Goal: Complete application form: Complete application form

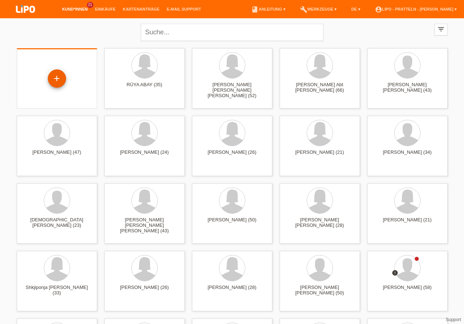
click at [55, 87] on div "+" at bounding box center [57, 78] width 18 height 18
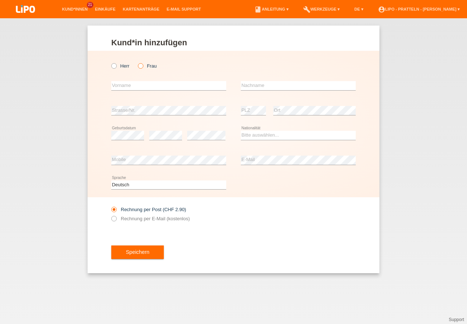
click at [137, 62] on icon at bounding box center [137, 62] width 0 height 0
click at [139, 66] on input "Frau" at bounding box center [140, 65] width 5 height 5
radio input "true"
click at [118, 86] on input "text" at bounding box center [168, 85] width 115 height 9
type input "[PERSON_NAME]"
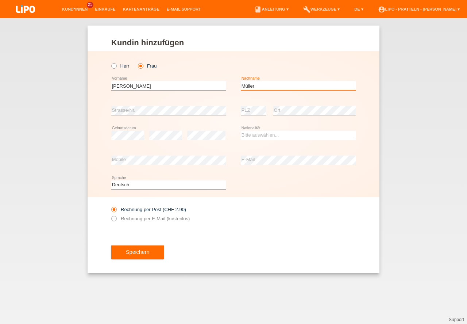
type input "Müller"
click at [285, 135] on select "Bitte auswählen... Schweiz Deutschland Liechtenstein Österreich ------------ Af…" at bounding box center [298, 135] width 115 height 9
select select "CH"
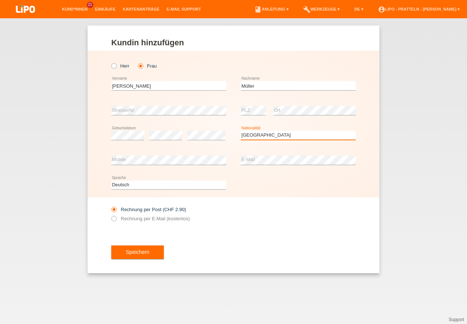
click at [0, 0] on option "Schweiz" at bounding box center [0, 0] width 0 height 0
click at [110, 214] on icon at bounding box center [110, 214] width 0 height 0
click at [114, 220] on input "Rechnung per E-Mail (kostenlos)" at bounding box center [113, 220] width 5 height 9
radio input "true"
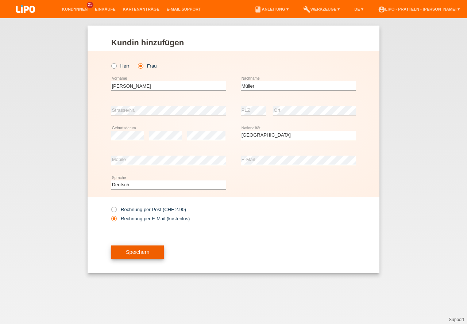
click at [156, 258] on button "Speichern" at bounding box center [137, 252] width 53 height 14
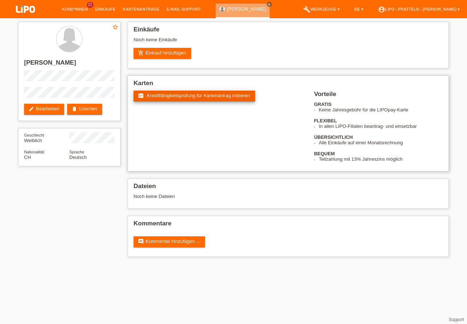
click at [192, 98] on span "Kreditfähigkeitsprüfung für Kartenantrag initiieren" at bounding box center [198, 95] width 103 height 5
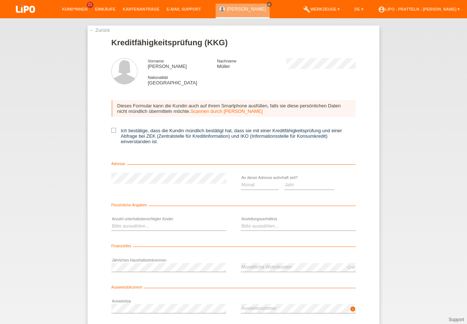
scroll to position [16, 0]
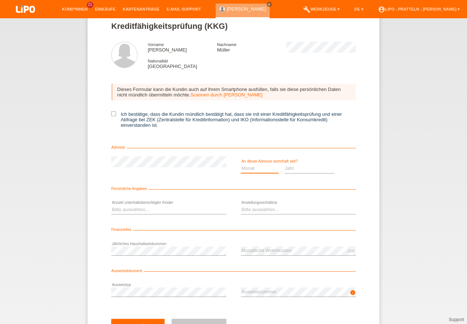
click at [269, 169] on select "Monat 01 02 03 04 05 06 07 08 09 10" at bounding box center [260, 168] width 38 height 9
click at [270, 169] on select "Monat 01 02 03 04 05 06 07 08 09 10" at bounding box center [260, 168] width 38 height 9
drag, startPoint x: 255, startPoint y: 169, endPoint x: 244, endPoint y: 174, distance: 12.1
drag, startPoint x: 243, startPoint y: 201, endPoint x: 305, endPoint y: 173, distance: 67.9
select select "04"
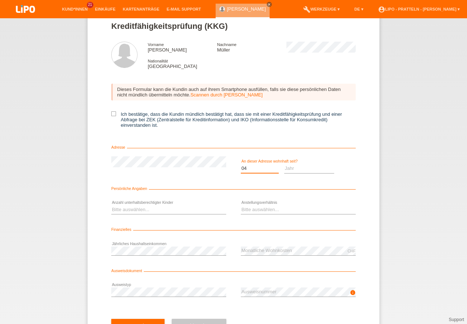
click at [0, 0] on option "04" at bounding box center [0, 0] width 0 height 0
click at [312, 167] on select "Jahr 2025 2024 2023 2022 2021 2020 2019 2018 2017 2016 2015 2014 2013 2012 2011…" at bounding box center [309, 168] width 50 height 9
select select "2015"
click at [141, 209] on select "Bitte auswählen... 0 1 2 3 4 5 6 7 8 9" at bounding box center [168, 209] width 115 height 9
click at [142, 210] on select "Bitte auswählen... 0 1 2 3 4 5 6 7 8 9" at bounding box center [168, 209] width 115 height 9
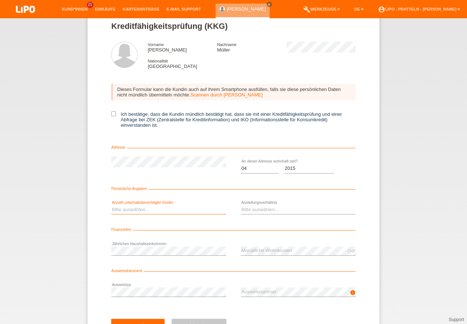
click at [142, 210] on select "Bitte auswählen... 0 1 2 3 4 5 6 7 8 9" at bounding box center [168, 209] width 115 height 9
select select "2"
click at [0, 0] on option "2" at bounding box center [0, 0] width 0 height 0
click at [256, 210] on select "Bitte auswählen... Unbefristet Befristet Lehrling/Student Pensioniert Nicht arb…" at bounding box center [298, 209] width 115 height 9
select select "UNLIMITED"
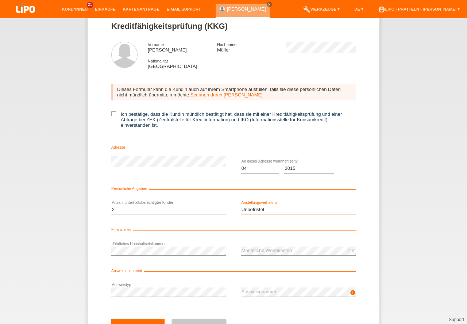
click at [0, 0] on option "Unbefristet" at bounding box center [0, 0] width 0 height 0
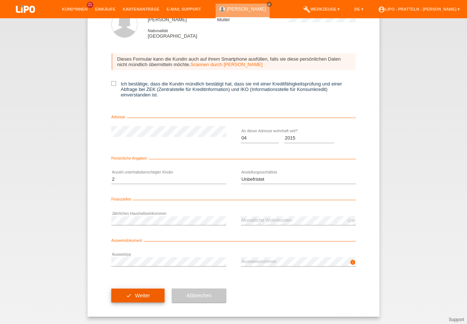
click at [152, 294] on button "check Weiter" at bounding box center [137, 295] width 53 height 14
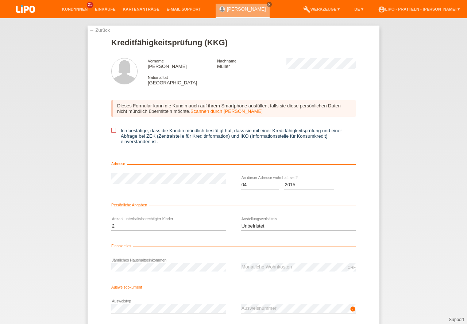
click at [117, 131] on label "Ich bestätige, dass die Kundin mündlich bestätigt hat, dass sie mit einer Kredi…" at bounding box center [233, 136] width 244 height 16
click at [116, 131] on input "Ich bestätige, dass die Kundin mündlich bestätigt hat, dass sie mit einer Kredi…" at bounding box center [113, 130] width 5 height 5
checkbox input "true"
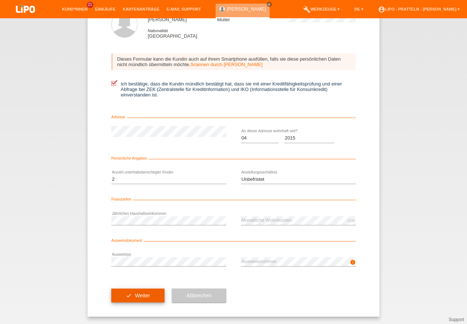
click at [146, 295] on button "check Weiter" at bounding box center [137, 295] width 53 height 14
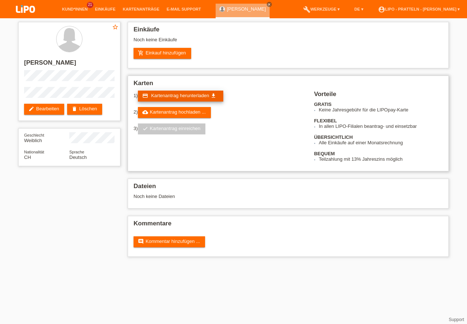
click at [204, 94] on span "Kartenantrag herunterladen" at bounding box center [180, 95] width 58 height 5
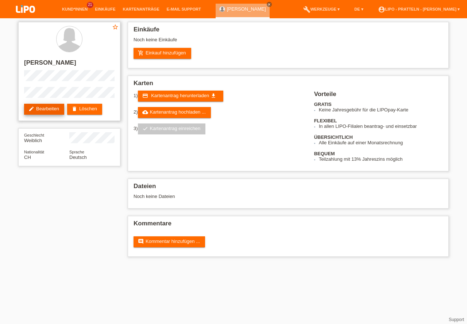
click at [39, 107] on link "edit Bearbeiten" at bounding box center [44, 109] width 40 height 11
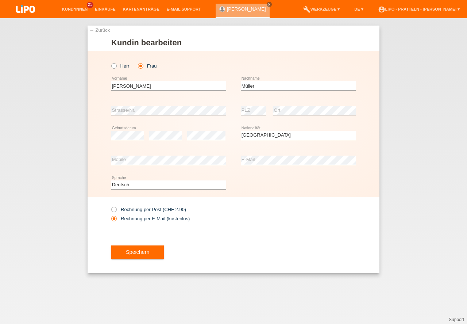
select select "CH"
click at [138, 255] on button "Speichern" at bounding box center [137, 252] width 53 height 14
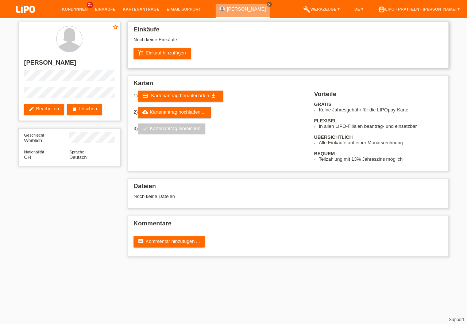
drag, startPoint x: 255, startPoint y: 66, endPoint x: 251, endPoint y: 65, distance: 4.2
click at [256, 66] on div "Einkäufe Noch keine Einkäufe add_shopping_cart Einkauf hinzufügen" at bounding box center [288, 45] width 321 height 46
click at [52, 110] on link "edit Bearbeiten" at bounding box center [44, 109] width 40 height 11
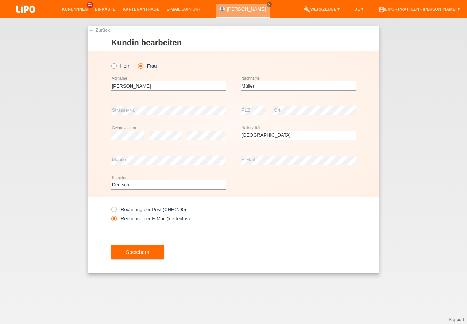
select select "CH"
click at [159, 252] on button "Speichern" at bounding box center [137, 252] width 53 height 14
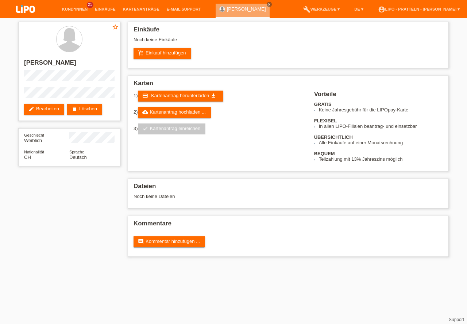
drag, startPoint x: 167, startPoint y: 53, endPoint x: 171, endPoint y: 72, distance: 19.3
click at [168, 54] on link "add_shopping_cart Einkauf hinzufügen" at bounding box center [163, 53] width 58 height 11
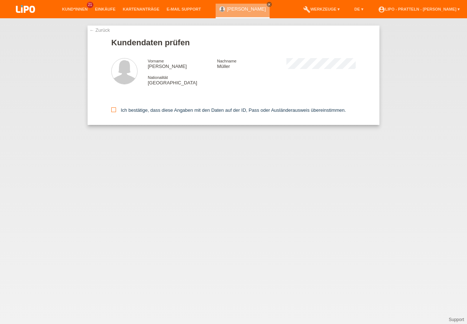
click at [116, 110] on input "Ich bestätige, dass diese Angaben mit den Daten auf der ID, Pass oder Ausländer…" at bounding box center [113, 109] width 5 height 5
click at [104, 32] on link "← Zurück" at bounding box center [99, 29] width 20 height 5
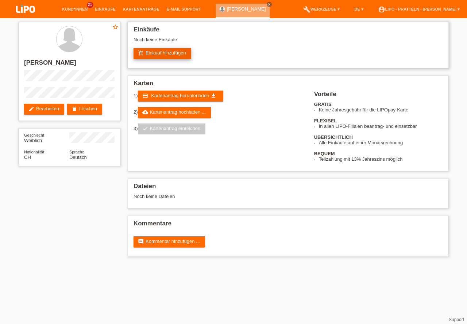
click at [163, 51] on link "add_shopping_cart Einkauf hinzufügen" at bounding box center [163, 53] width 58 height 11
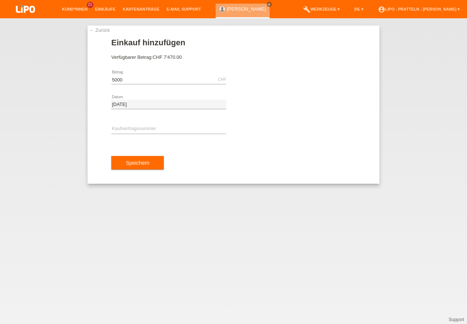
type input "5000.00"
click at [132, 162] on button "Speichern" at bounding box center [137, 163] width 53 height 14
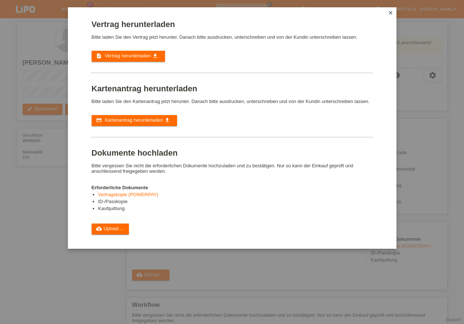
click at [392, 11] on icon "close" at bounding box center [390, 13] width 6 height 6
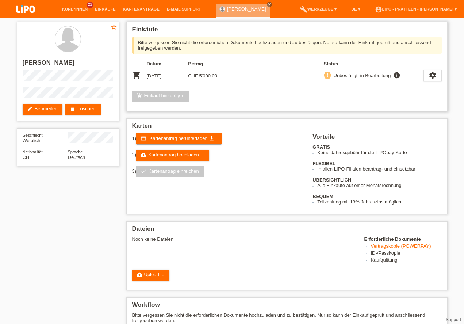
click at [165, 96] on link "add_shopping_cart Einkauf hinzufügen" at bounding box center [161, 95] width 58 height 11
click at [171, 96] on link "add_shopping_cart Einkauf hinzufügen" at bounding box center [161, 95] width 58 height 11
click at [155, 48] on div "Bitte vergessen Sie nicht die erforderlichen Dokumente hochzuladen und zu bestä…" at bounding box center [286, 45] width 309 height 17
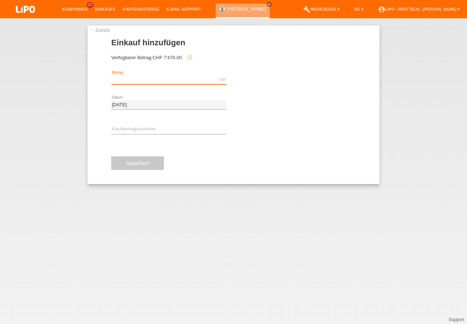
click at [119, 79] on input "text" at bounding box center [168, 79] width 115 height 9
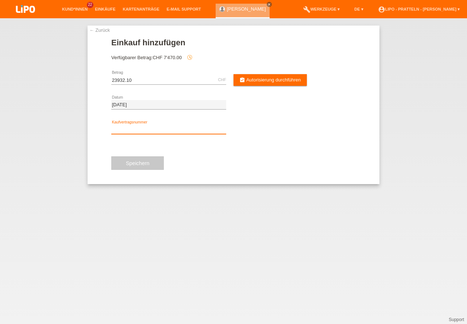
click at [125, 128] on input "text" at bounding box center [168, 129] width 115 height 9
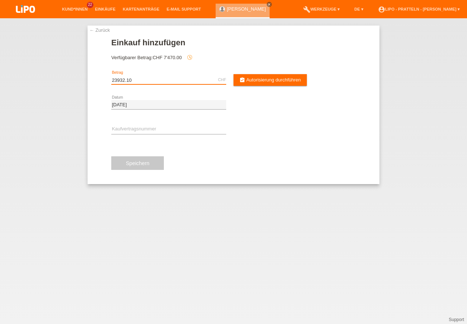
click at [119, 81] on input "23932.10" at bounding box center [168, 79] width 115 height 9
type input "2932.10"
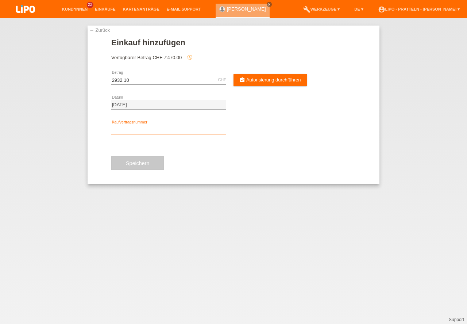
click at [127, 126] on input "text" at bounding box center [168, 129] width 115 height 9
type input "x"
type input "XN3RS1"
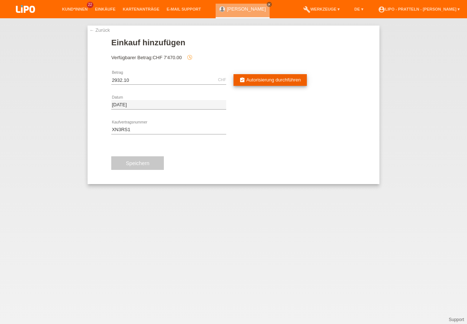
click at [261, 82] on span "Autorisierung durchführen" at bounding box center [273, 79] width 55 height 5
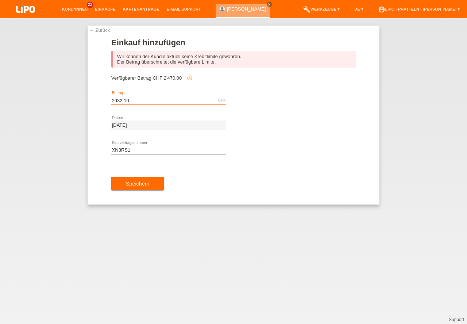
click at [135, 101] on input "2932.10" at bounding box center [168, 100] width 115 height 9
type input "2"
type input "2470.00"
click at [145, 185] on button "Speichern" at bounding box center [137, 184] width 53 height 14
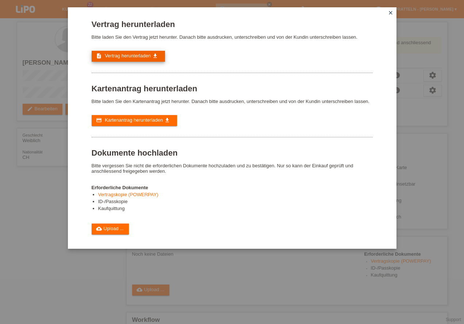
click at [138, 54] on span "Vertrag herunterladen" at bounding box center [128, 55] width 46 height 5
click at [112, 229] on link "cloud_upload Upload ..." at bounding box center [111, 228] width 38 height 11
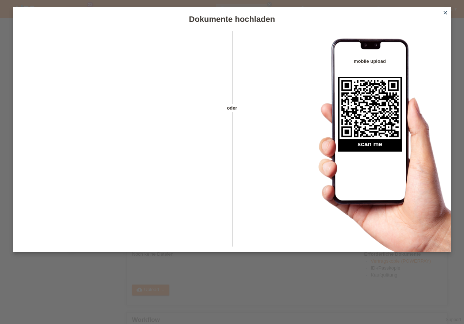
click at [445, 13] on icon "close" at bounding box center [445, 13] width 6 height 6
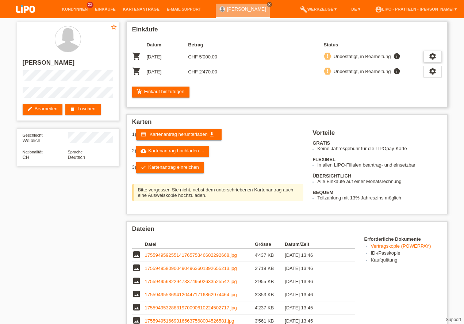
click at [432, 56] on icon "settings" at bounding box center [432, 56] width 8 height 8
click at [433, 57] on icon "settings" at bounding box center [432, 56] width 8 height 8
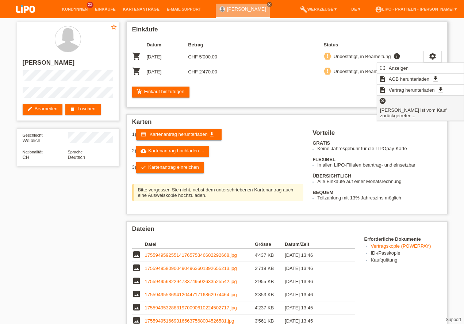
click at [383, 102] on icon "cancel" at bounding box center [382, 100] width 7 height 7
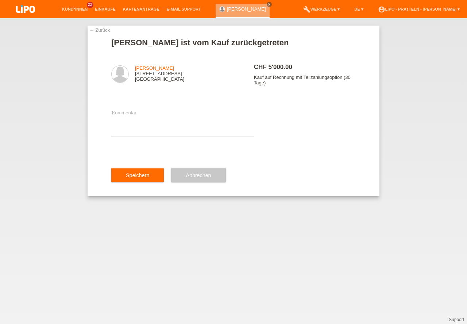
drag, startPoint x: 148, startPoint y: 175, endPoint x: 313, endPoint y: 121, distance: 173.5
click at [148, 175] on button "Speichern" at bounding box center [137, 175] width 53 height 14
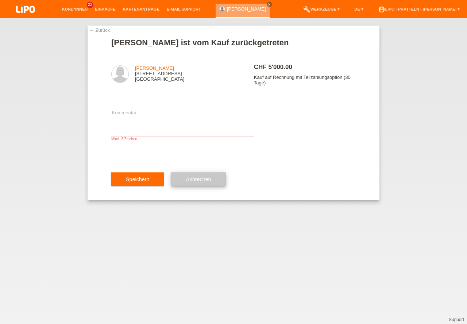
click at [216, 186] on button "Abbrechen" at bounding box center [198, 179] width 54 height 14
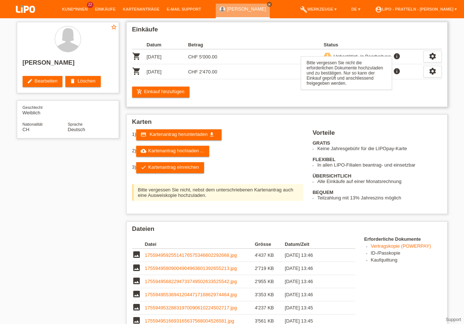
click at [396, 56] on icon "info" at bounding box center [396, 56] width 9 height 7
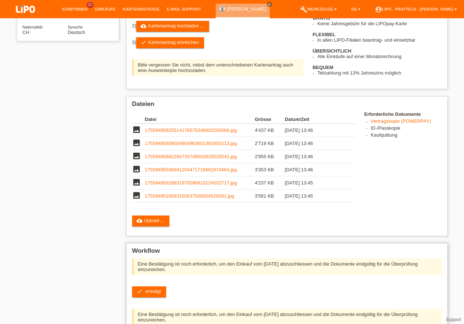
scroll to position [166, 0]
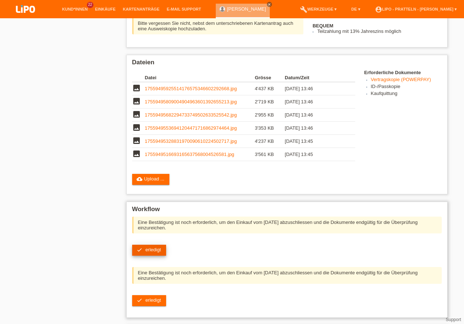
click at [149, 250] on span "erledigt" at bounding box center [153, 249] width 16 height 5
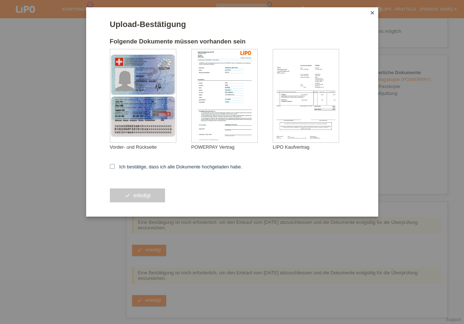
scroll to position [187, 0]
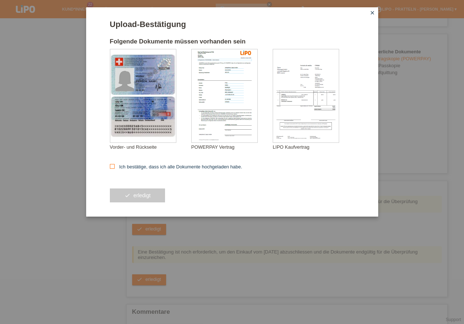
click at [115, 166] on label "Ich bestätige, dass ich alle Dokumente hochgeladen habe." at bounding box center [176, 166] width 132 height 5
click at [115, 166] on input "Ich bestätige, dass ich alle Dokumente hochgeladen habe." at bounding box center [112, 166] width 5 height 5
checkbox input "true"
click at [135, 193] on button "check erledigt" at bounding box center [137, 195] width 55 height 14
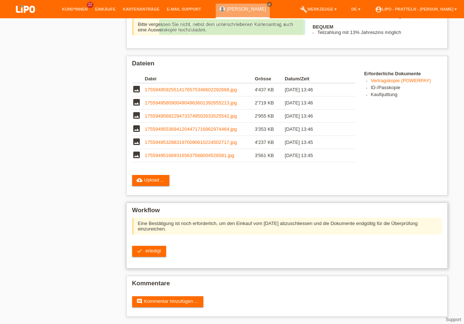
scroll to position [167, 0]
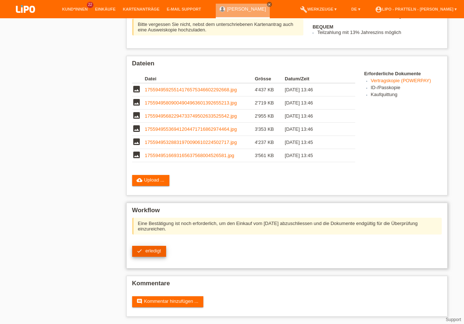
click at [147, 251] on span "erledigt" at bounding box center [153, 250] width 16 height 5
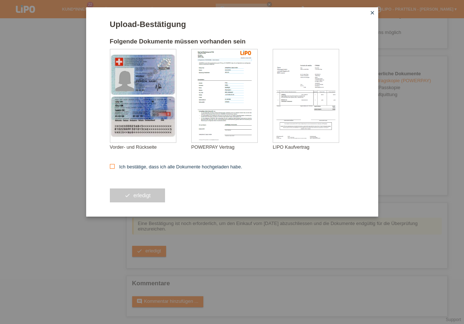
click at [114, 166] on icon at bounding box center [112, 166] width 5 height 5
click at [114, 166] on input "Ich bestätige, dass ich alle Dokumente hochgeladen habe." at bounding box center [112, 166] width 5 height 5
checkbox input "true"
drag, startPoint x: 150, startPoint y: 195, endPoint x: 202, endPoint y: 202, distance: 53.3
click at [150, 195] on button "check erledigt" at bounding box center [137, 195] width 55 height 14
